Goal: Task Accomplishment & Management: Manage account settings

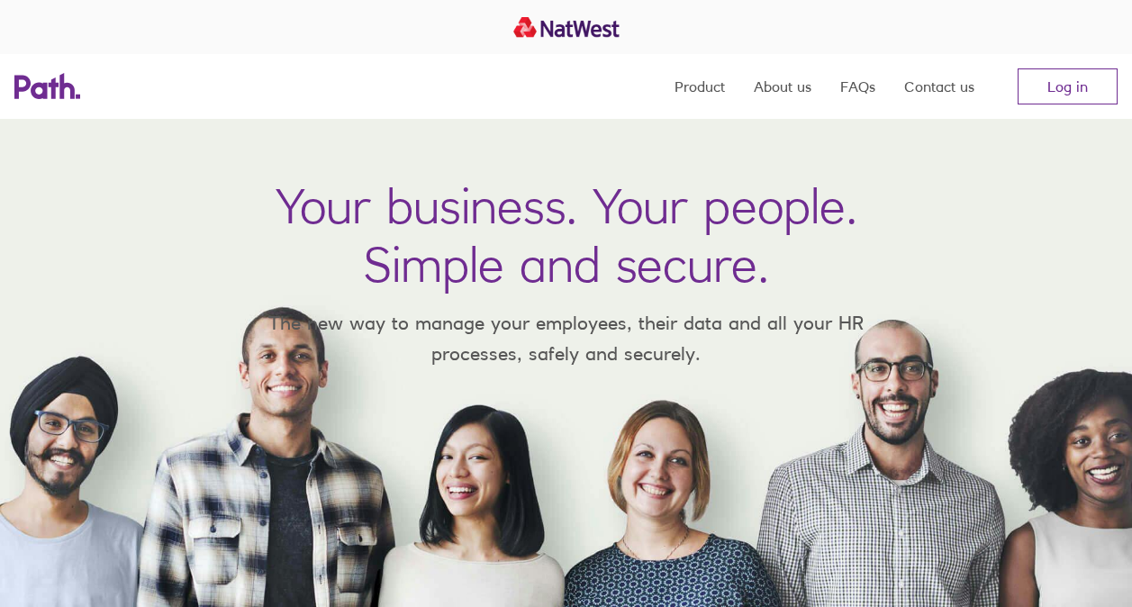
click at [1062, 88] on link "Log in" at bounding box center [1068, 86] width 100 height 36
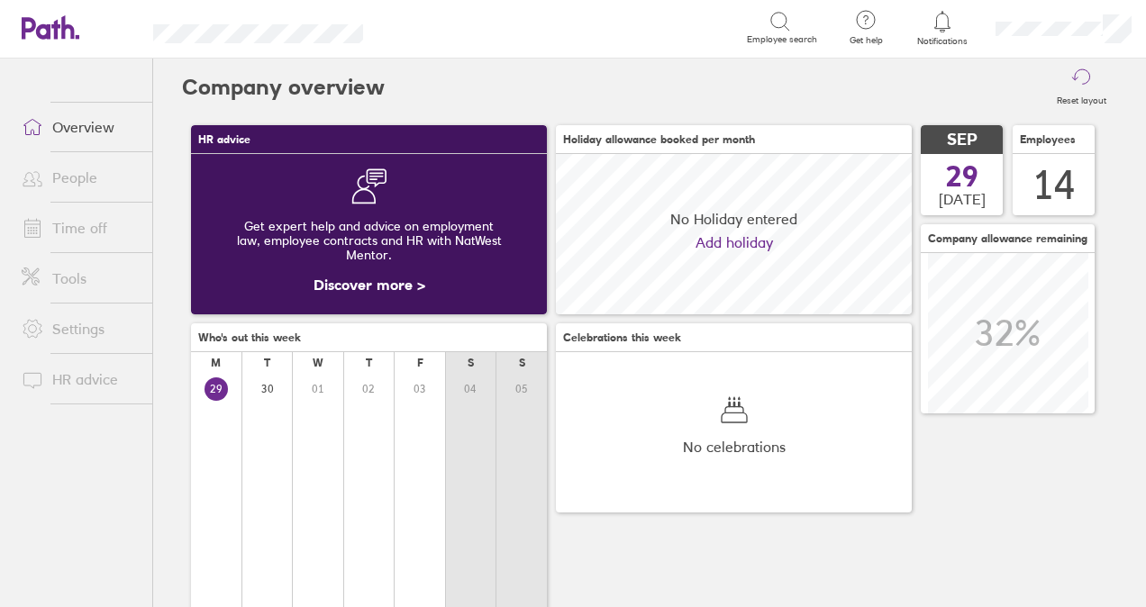
scroll to position [160, 355]
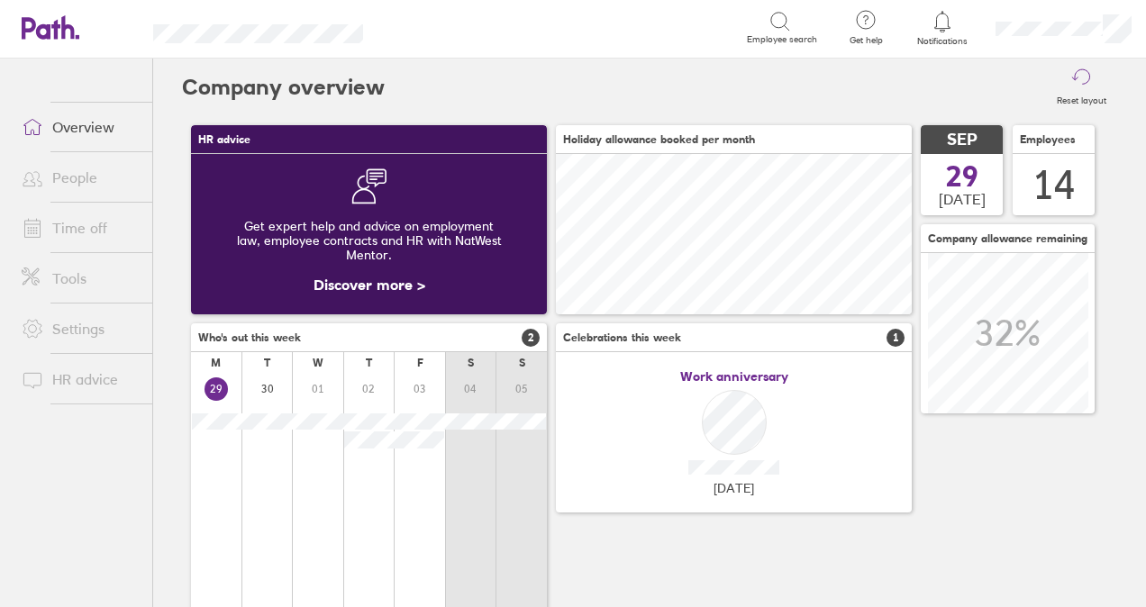
click at [59, 211] on link "Time off" at bounding box center [79, 228] width 145 height 36
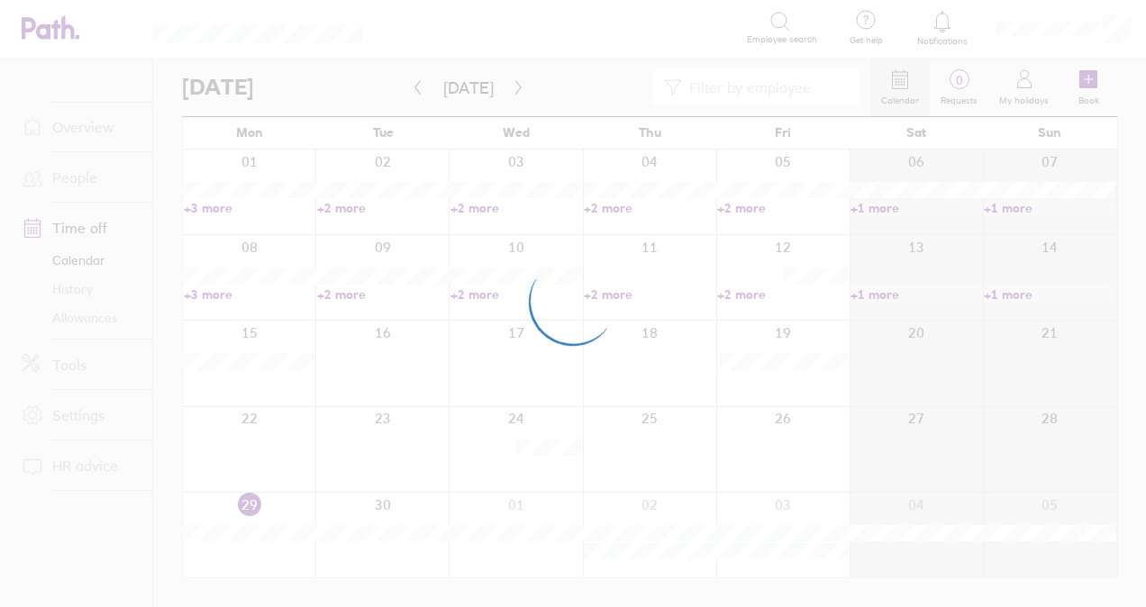
click at [63, 223] on div at bounding box center [573, 303] width 1146 height 607
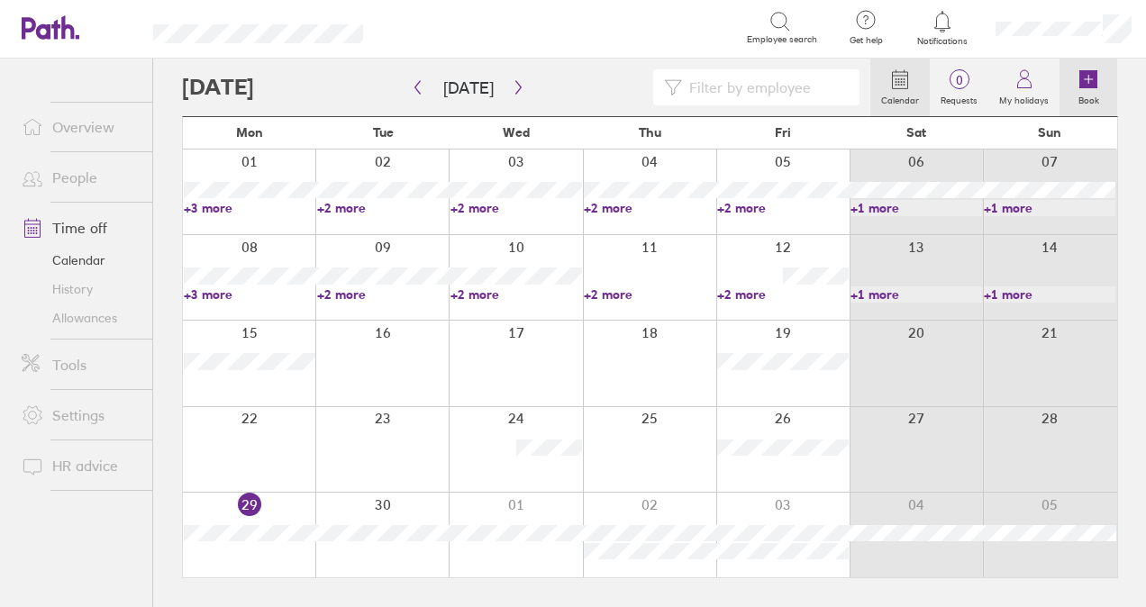
click at [1086, 94] on label "Book" at bounding box center [1089, 98] width 42 height 16
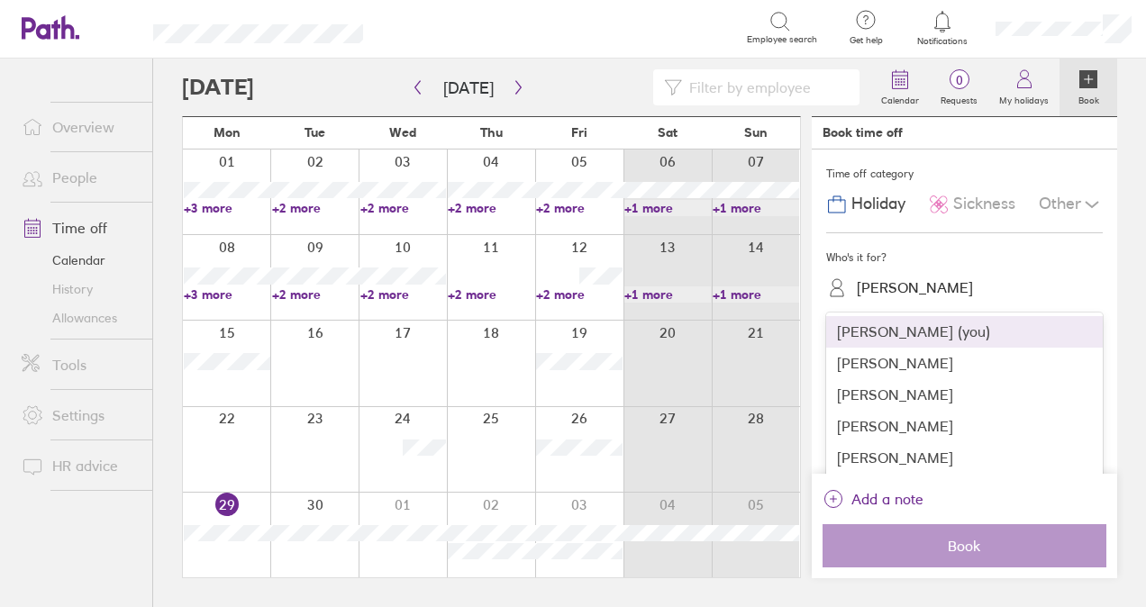
click at [914, 285] on div "[PERSON_NAME]" at bounding box center [915, 287] width 116 height 17
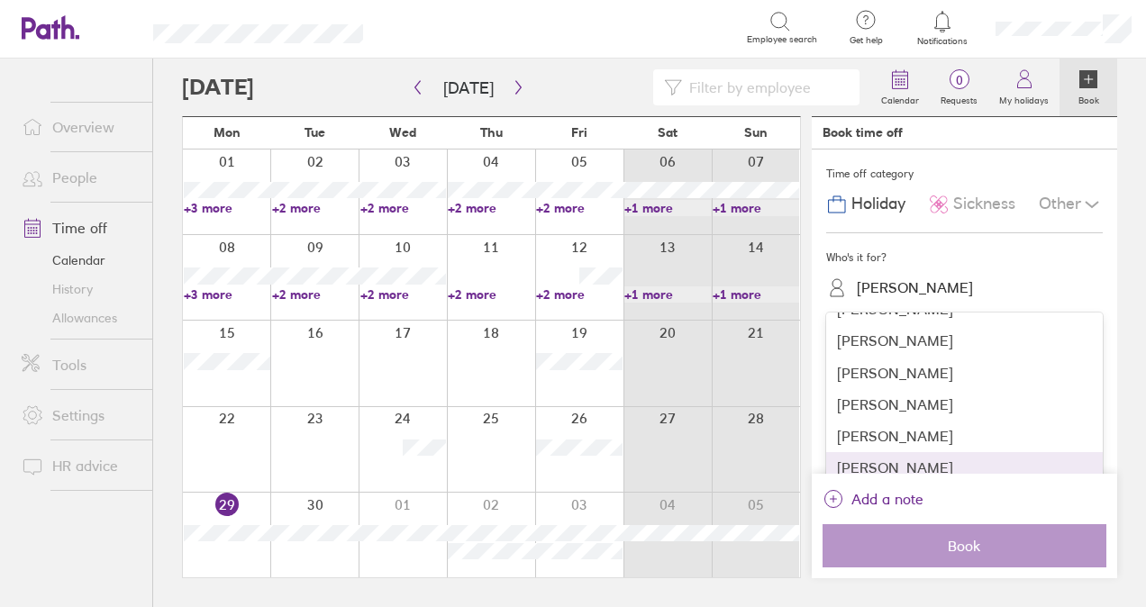
scroll to position [90, 0]
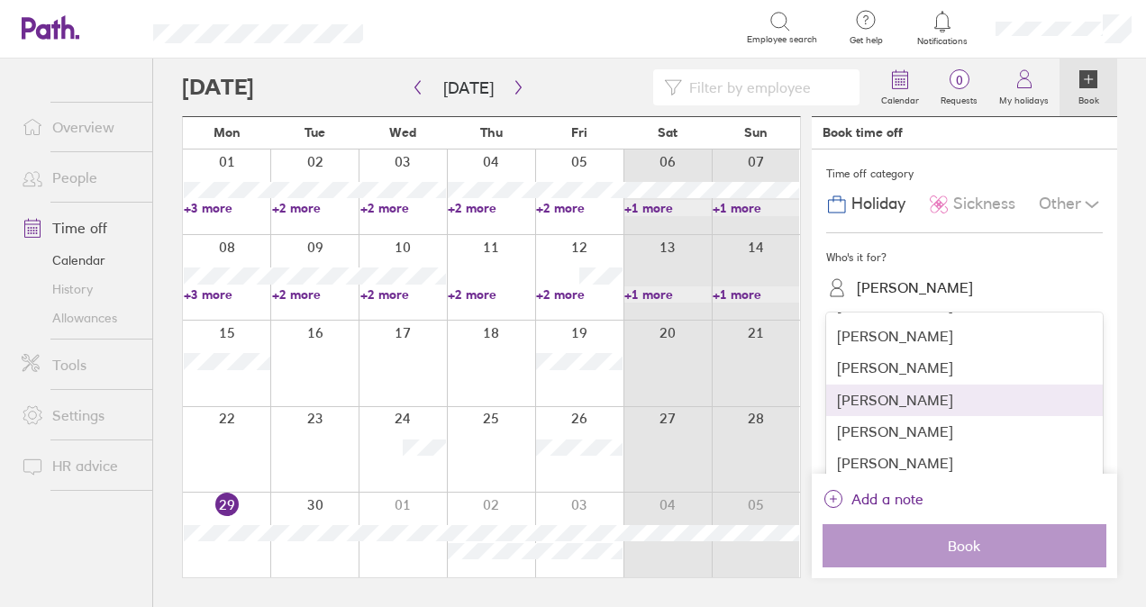
click at [929, 392] on div "[PERSON_NAME]" at bounding box center [964, 401] width 277 height 32
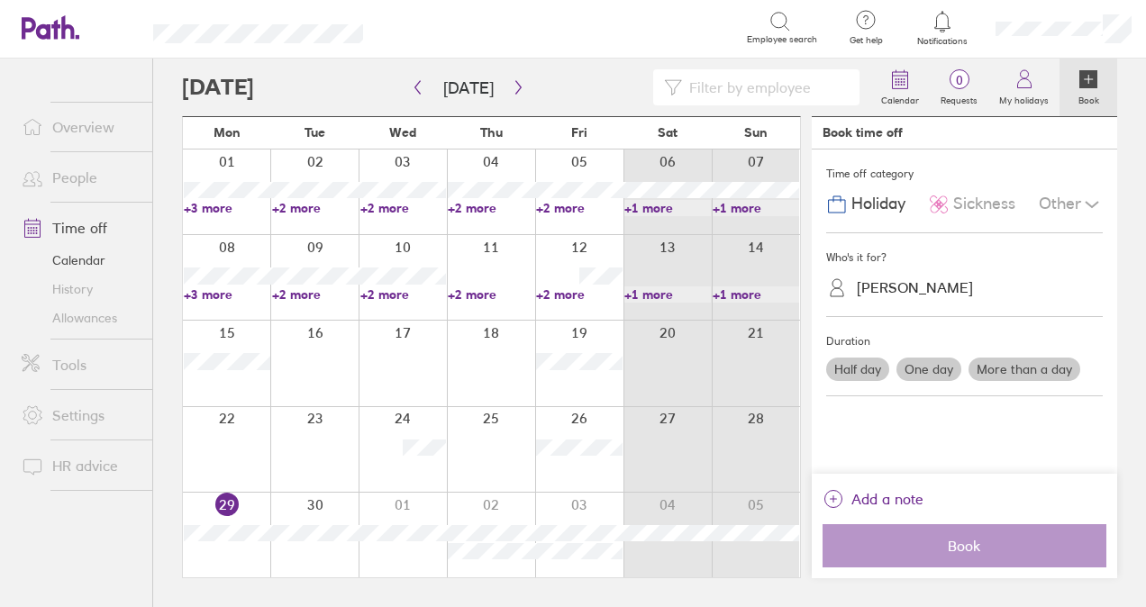
click at [934, 371] on label "One day" at bounding box center [928, 369] width 65 height 23
click at [0, 0] on input "One day" at bounding box center [0, 0] width 0 height 0
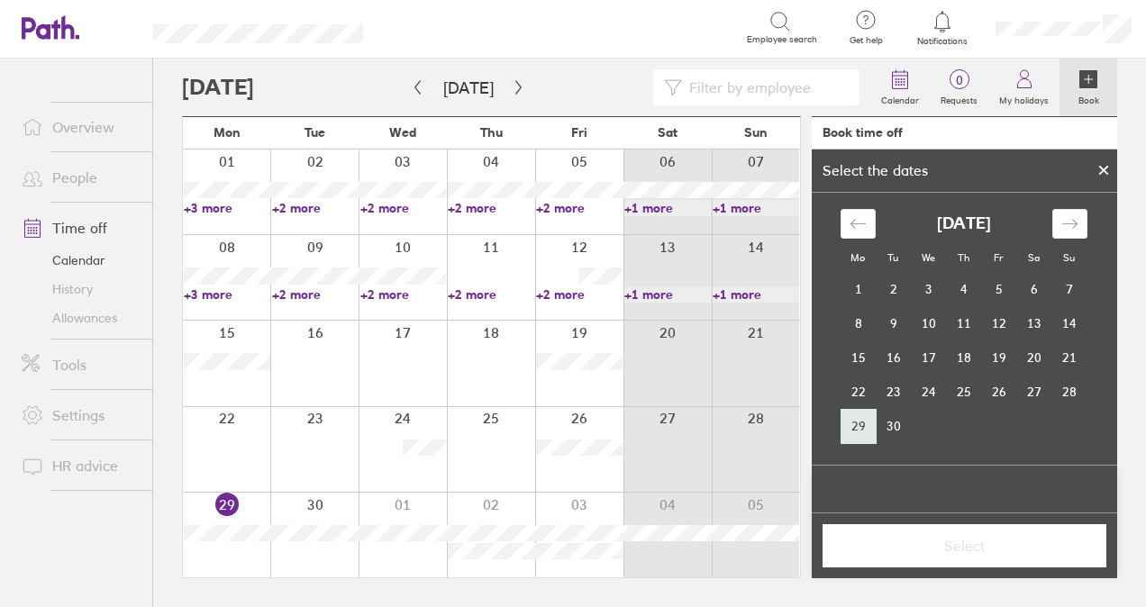
click at [858, 429] on td "29" at bounding box center [858, 426] width 35 height 34
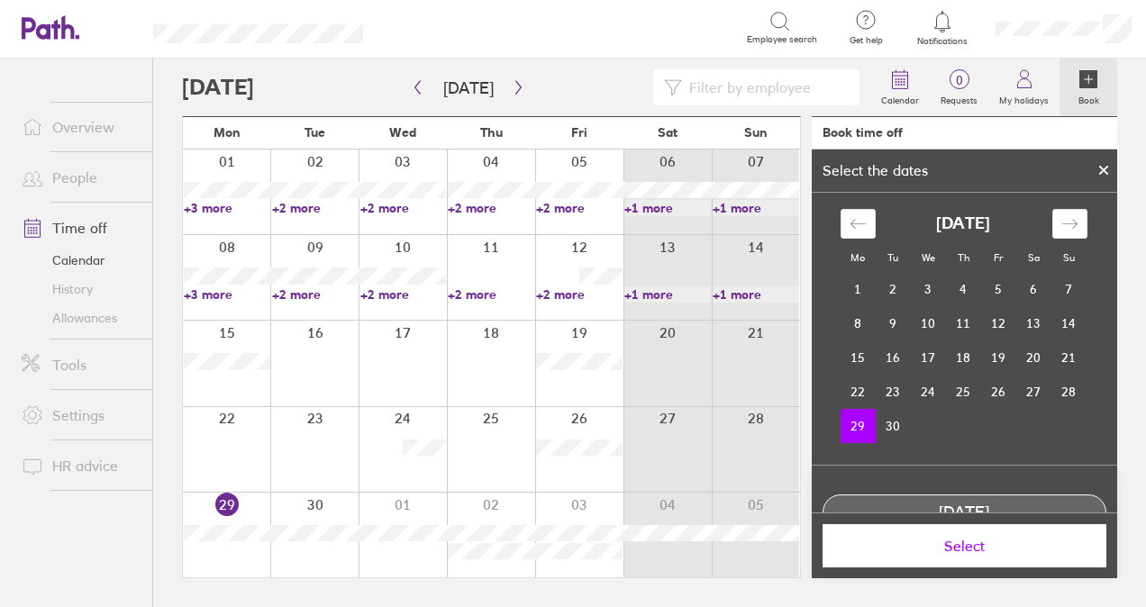
click at [906, 552] on span "Select" at bounding box center [964, 546] width 259 height 16
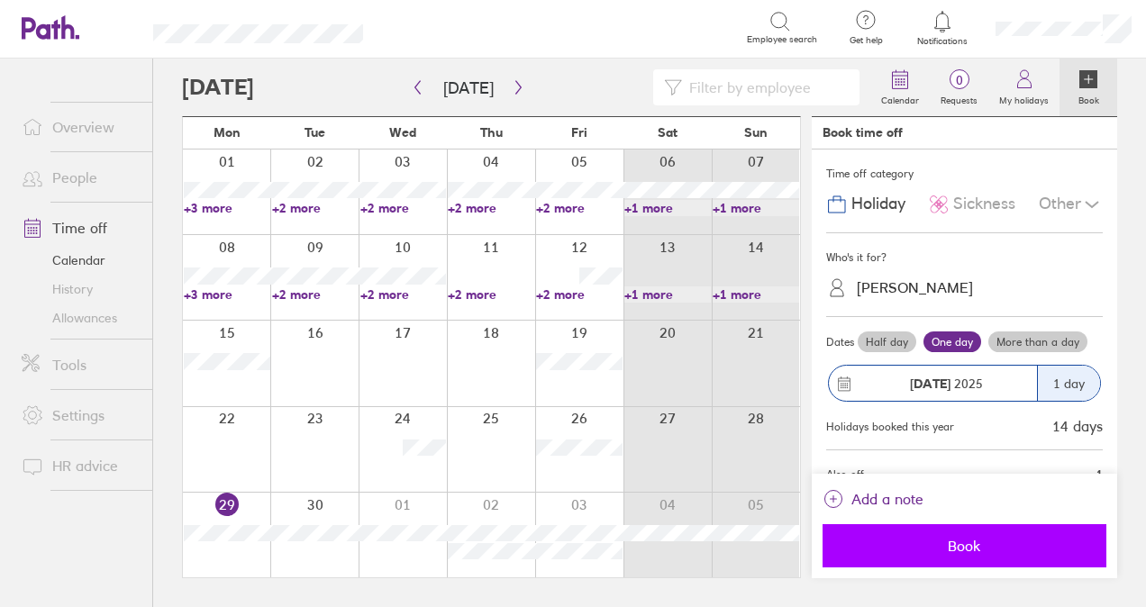
click at [966, 549] on span "Book" at bounding box center [964, 546] width 259 height 16
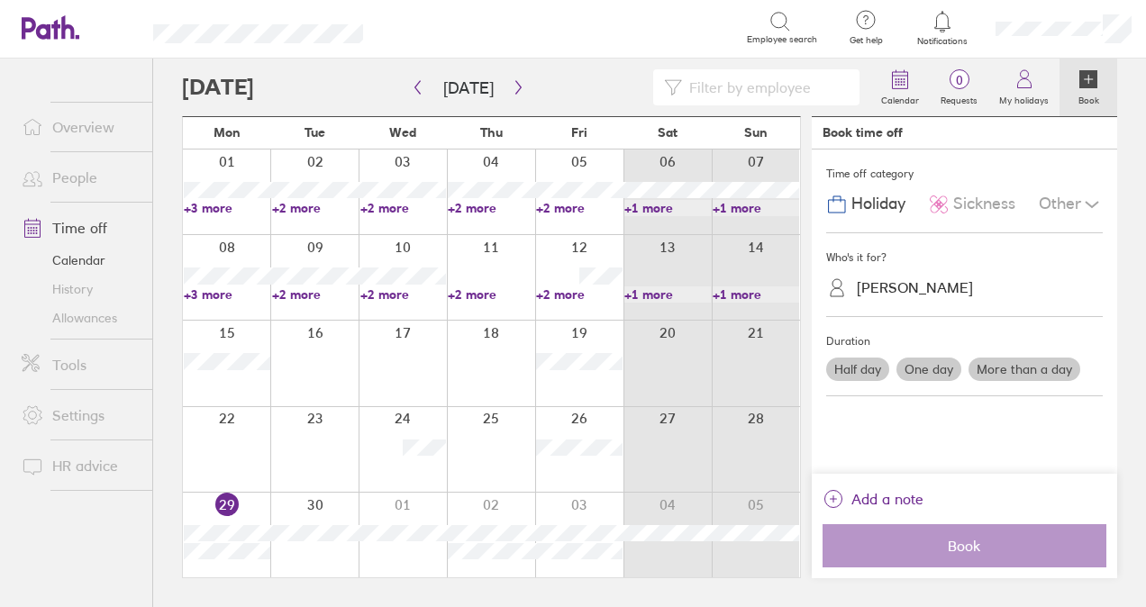
click at [1096, 88] on icon at bounding box center [1088, 79] width 18 height 18
click at [968, 204] on span "Sickness" at bounding box center [984, 204] width 62 height 19
click at [935, 288] on div "[PERSON_NAME]" at bounding box center [915, 287] width 116 height 17
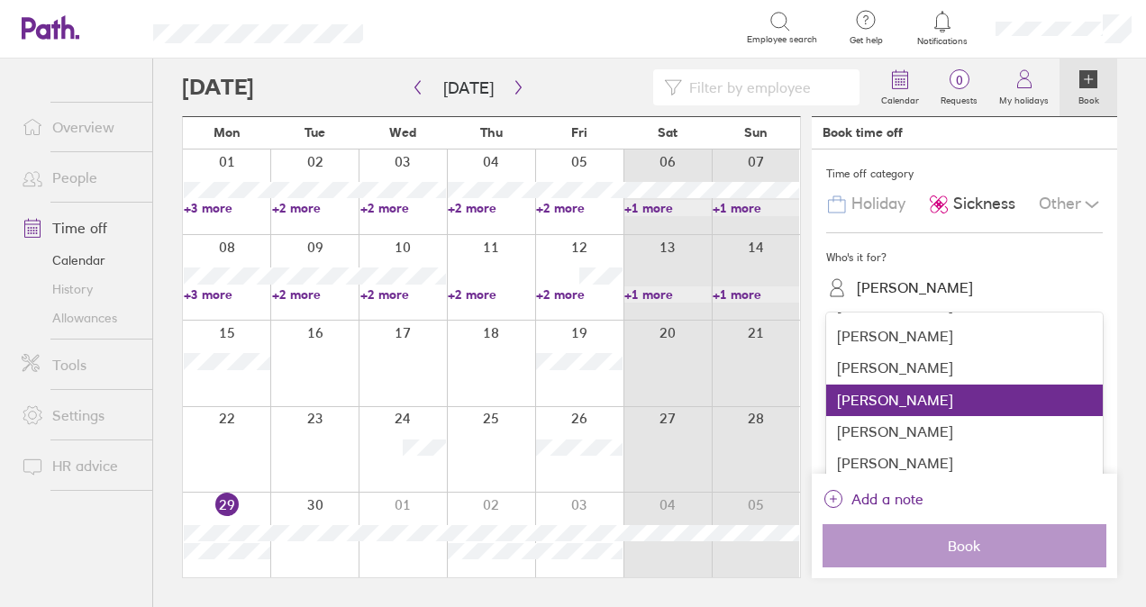
scroll to position [180, 0]
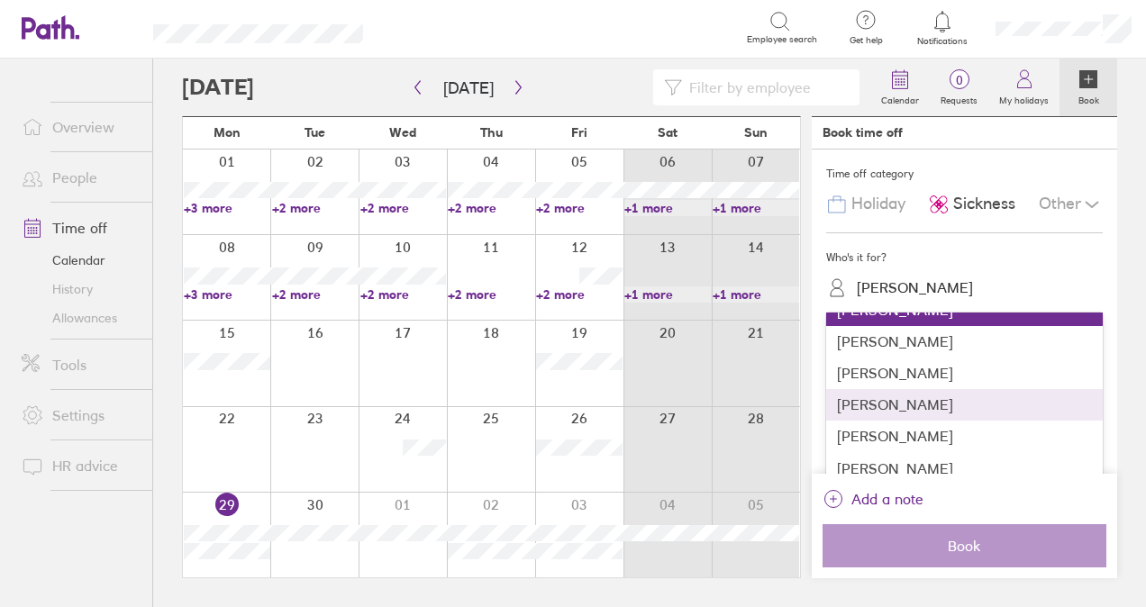
click at [917, 417] on div "[PERSON_NAME]" at bounding box center [964, 405] width 277 height 32
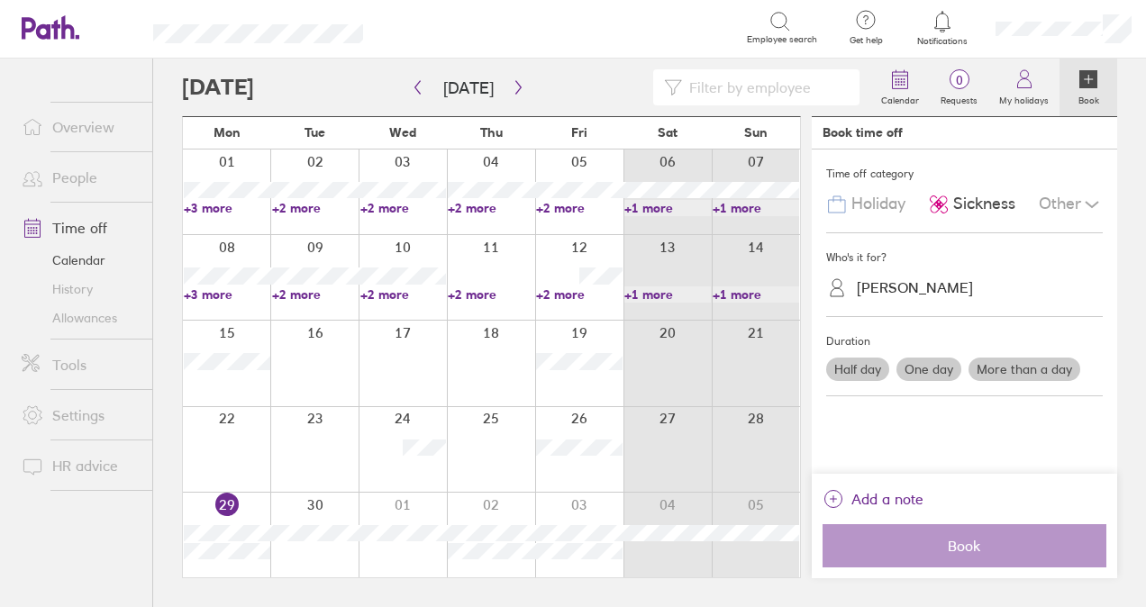
click at [932, 366] on label "One day" at bounding box center [928, 369] width 65 height 23
click at [0, 0] on input "One day" at bounding box center [0, 0] width 0 height 0
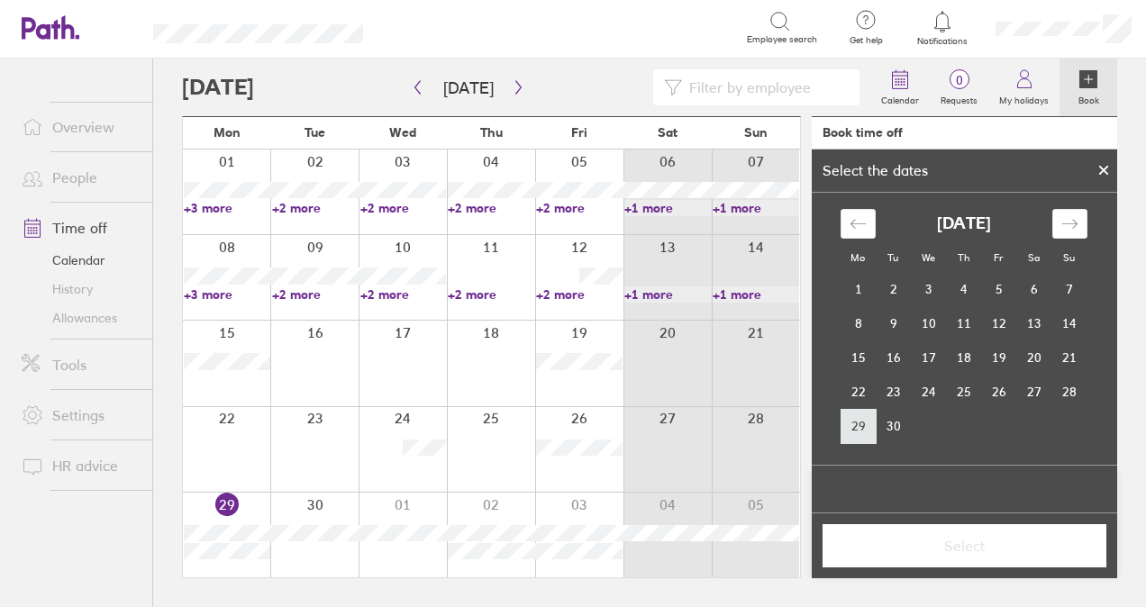
click at [860, 422] on td "29" at bounding box center [858, 426] width 35 height 34
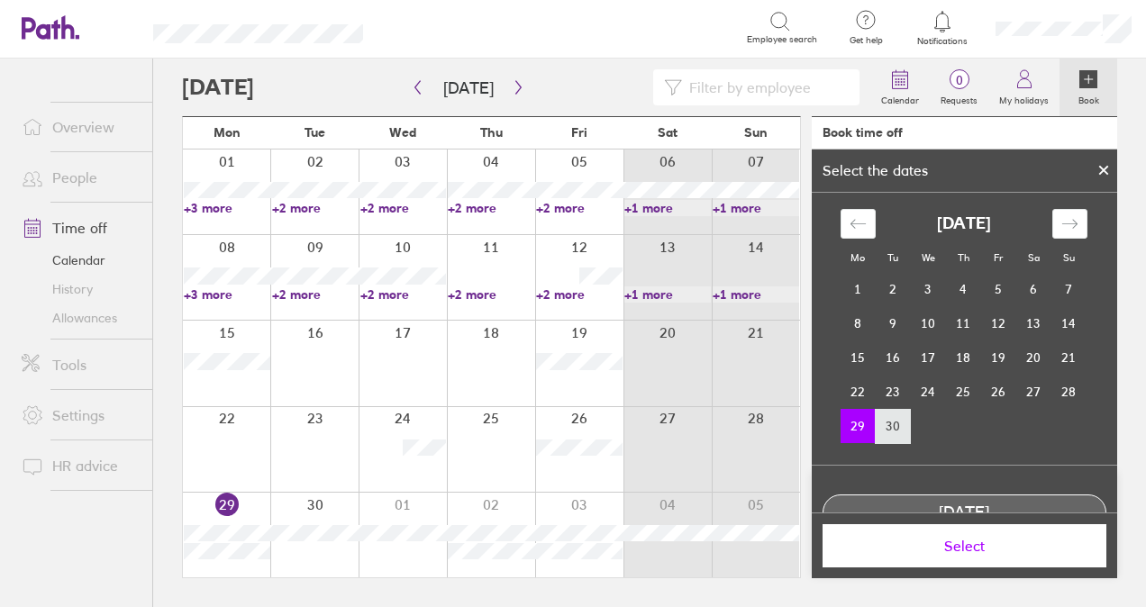
click at [881, 431] on td "30" at bounding box center [893, 426] width 35 height 34
click at [847, 431] on td "29" at bounding box center [858, 426] width 35 height 34
click at [942, 546] on span "Select" at bounding box center [964, 546] width 259 height 16
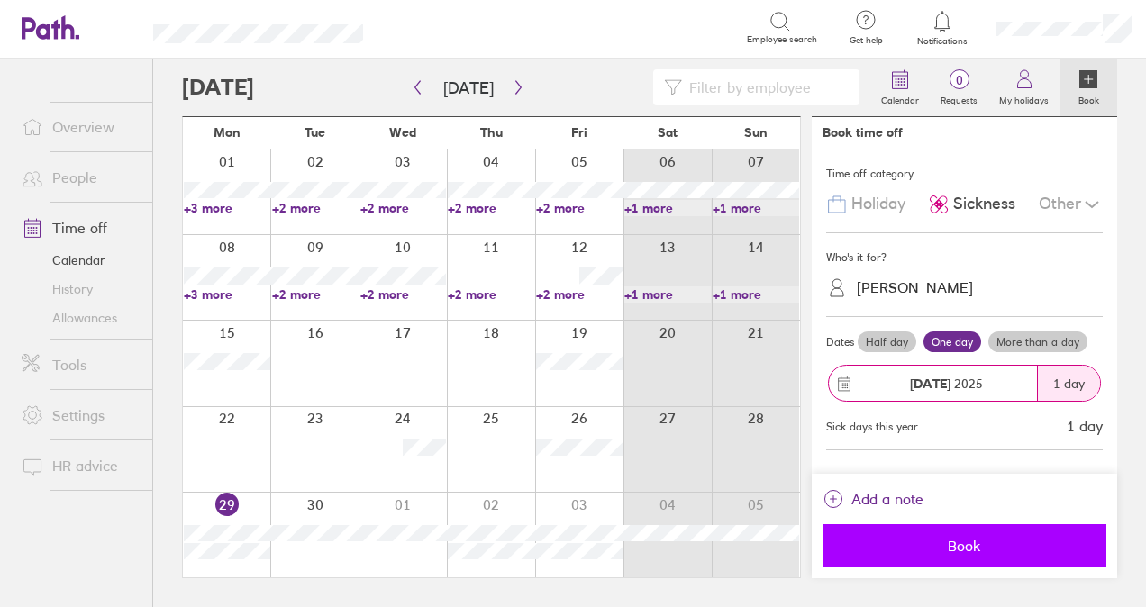
click at [956, 538] on span "Book" at bounding box center [964, 546] width 259 height 16
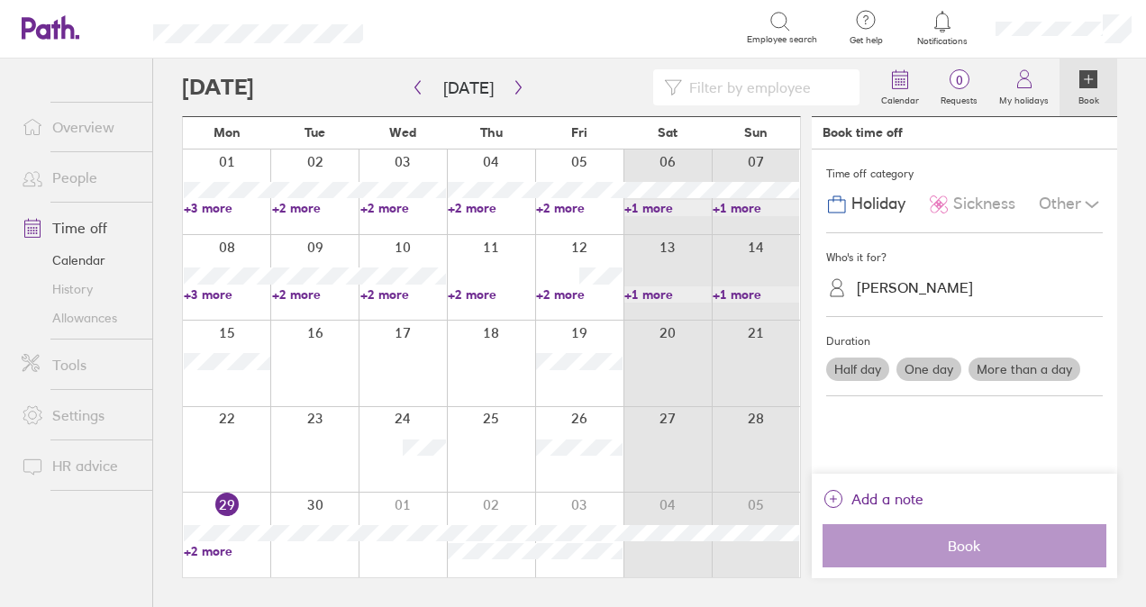
click at [1084, 75] on icon at bounding box center [1088, 79] width 18 height 18
click at [992, 198] on span "Sickness" at bounding box center [984, 204] width 62 height 19
click at [919, 366] on label "One day" at bounding box center [928, 369] width 65 height 23
click at [0, 0] on input "One day" at bounding box center [0, 0] width 0 height 0
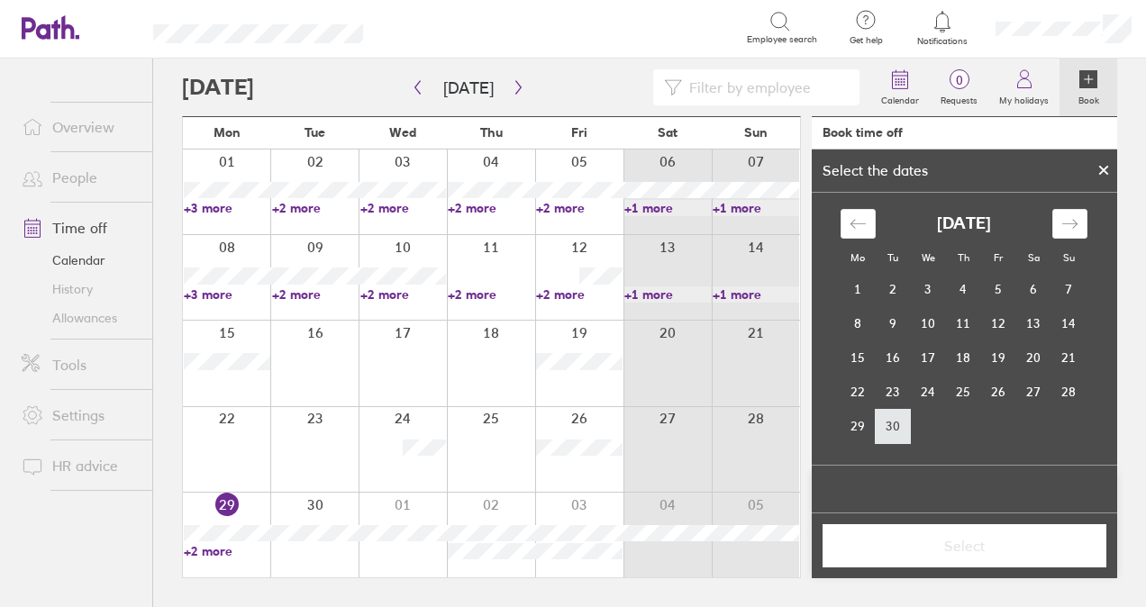
click at [903, 425] on td "30" at bounding box center [893, 426] width 35 height 34
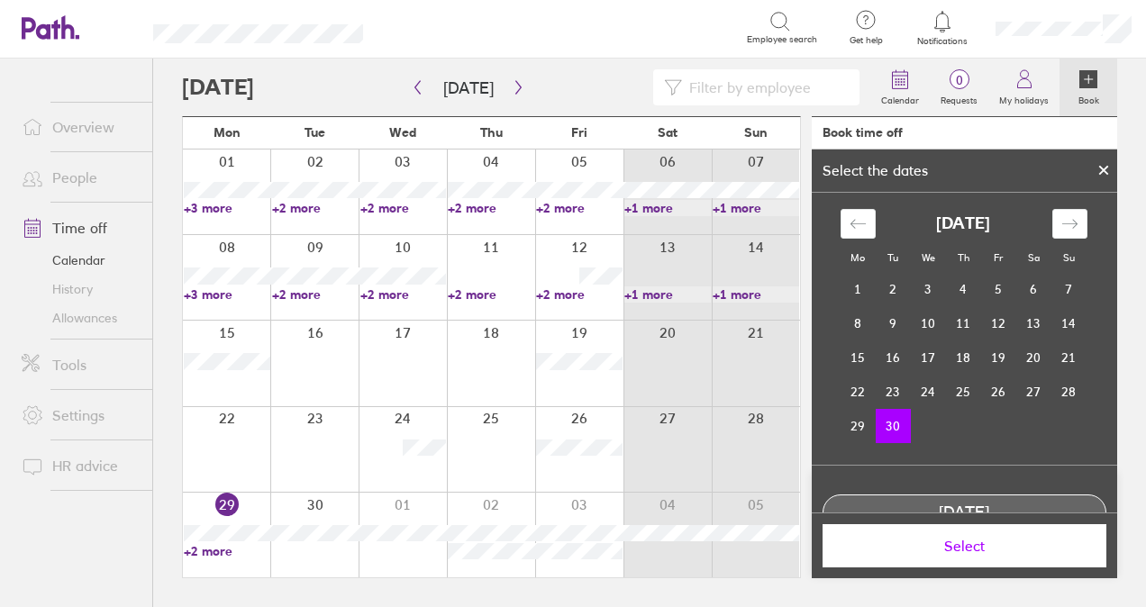
click at [949, 532] on button "Select" at bounding box center [965, 545] width 284 height 43
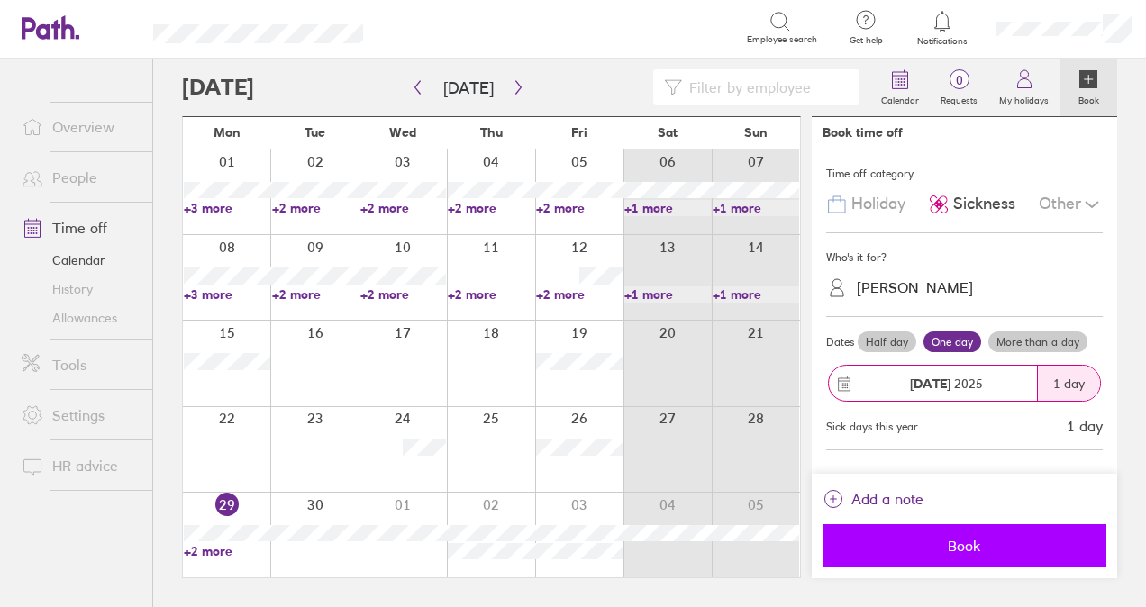
click at [959, 542] on span "Book" at bounding box center [964, 546] width 259 height 16
